Goal: Find specific page/section: Find specific page/section

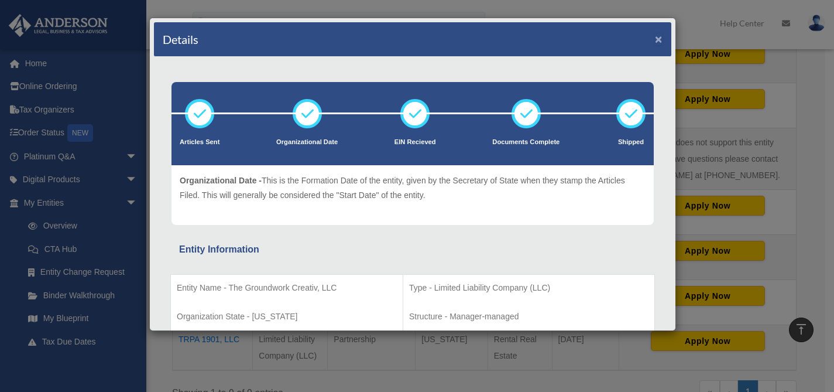
click at [655, 43] on button "×" at bounding box center [659, 39] width 8 height 12
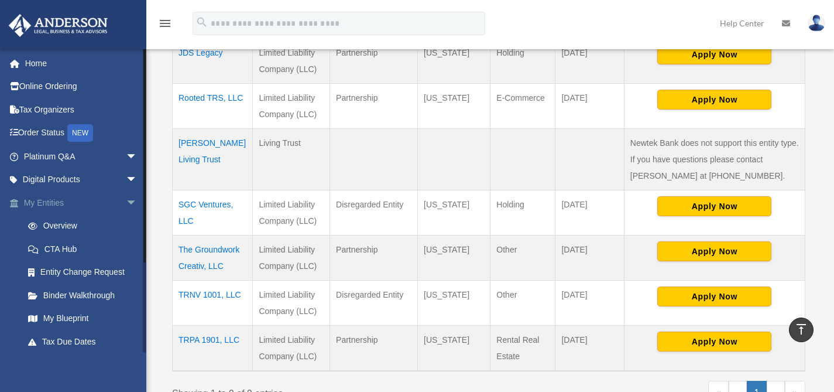
click at [126, 203] on span "arrow_drop_down" at bounding box center [137, 203] width 23 height 24
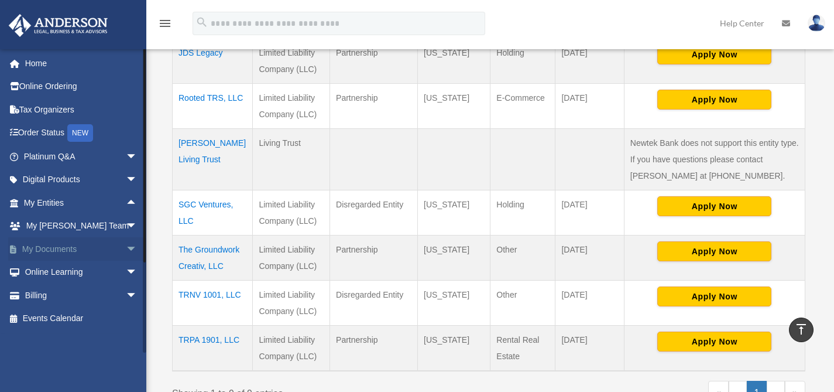
click at [126, 249] on span "arrow_drop_down" at bounding box center [137, 249] width 23 height 24
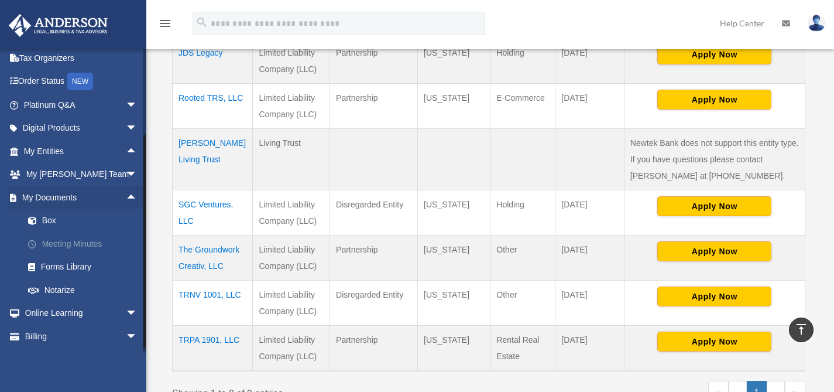
scroll to position [70, 0]
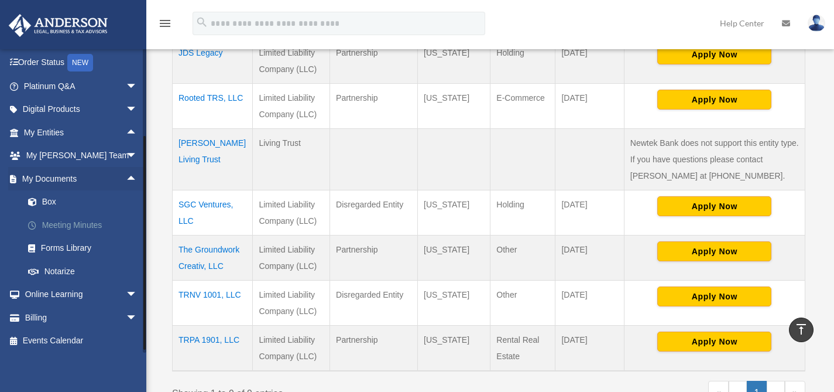
click at [64, 225] on link "Meeting Minutes" at bounding box center [85, 224] width 139 height 23
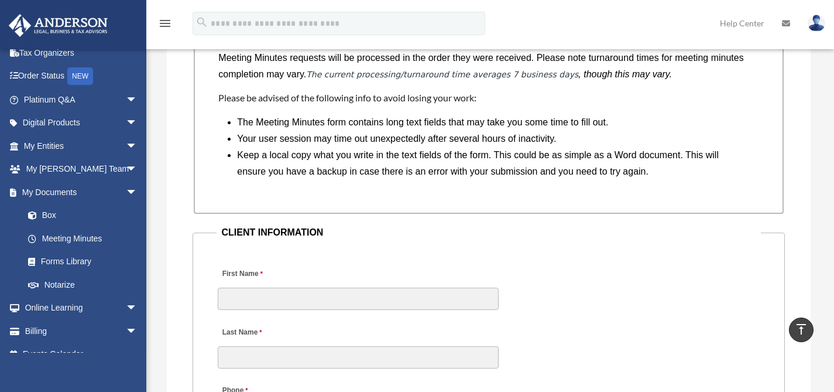
scroll to position [1035, 0]
